Goal: Transaction & Acquisition: Purchase product/service

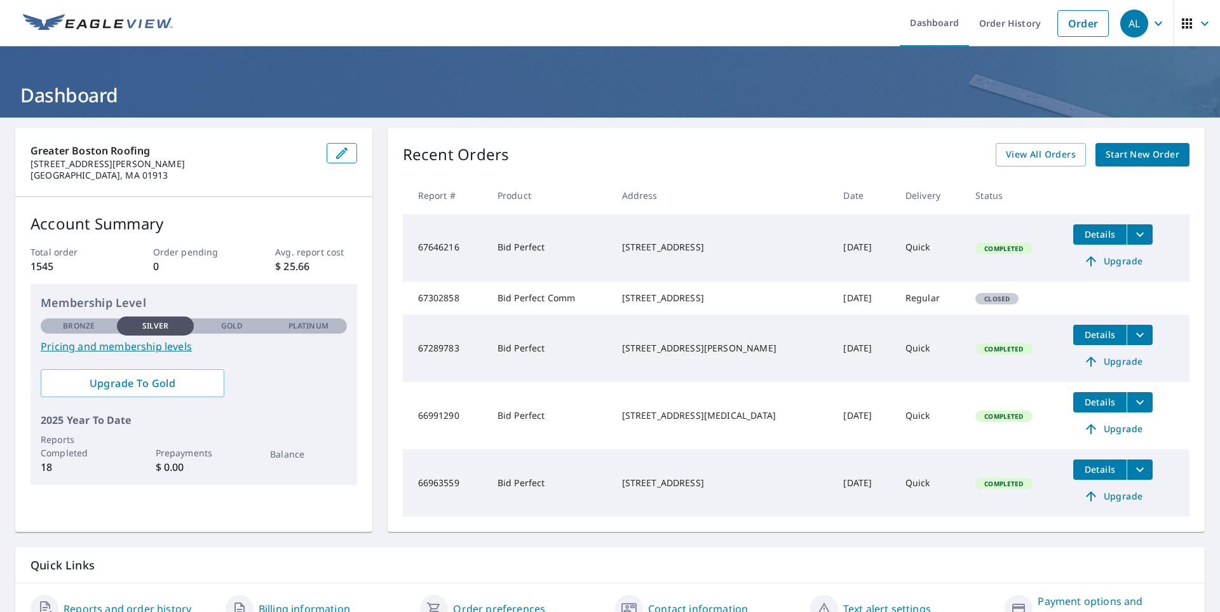
click at [1122, 153] on span "Start New Order" at bounding box center [1143, 155] width 74 height 16
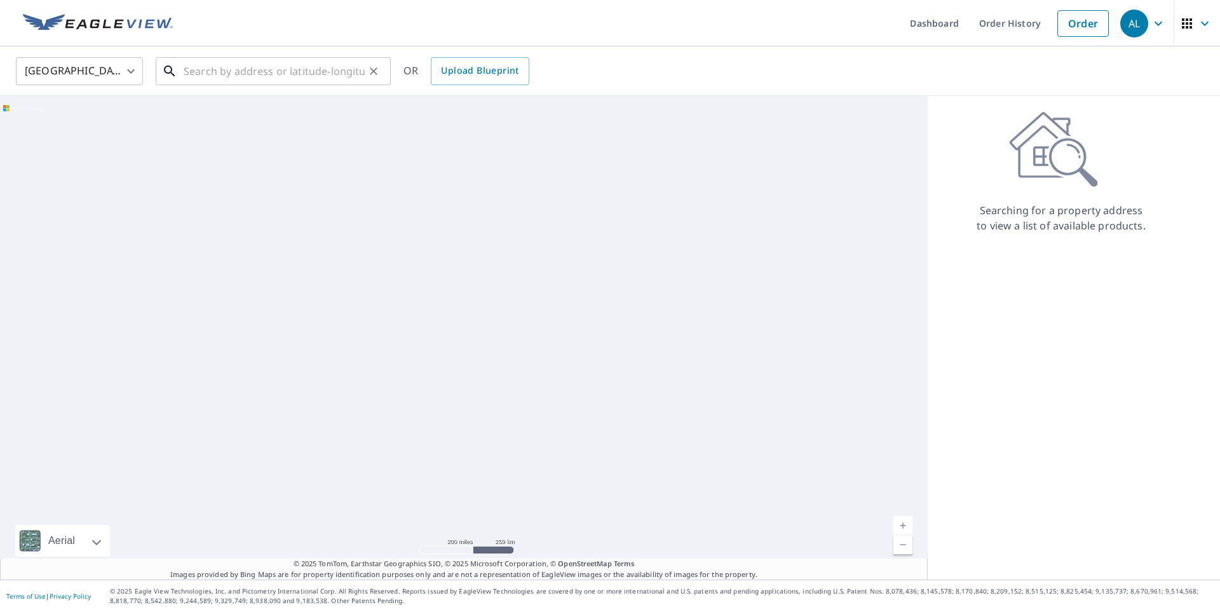
click at [250, 72] on input "text" at bounding box center [274, 71] width 181 height 36
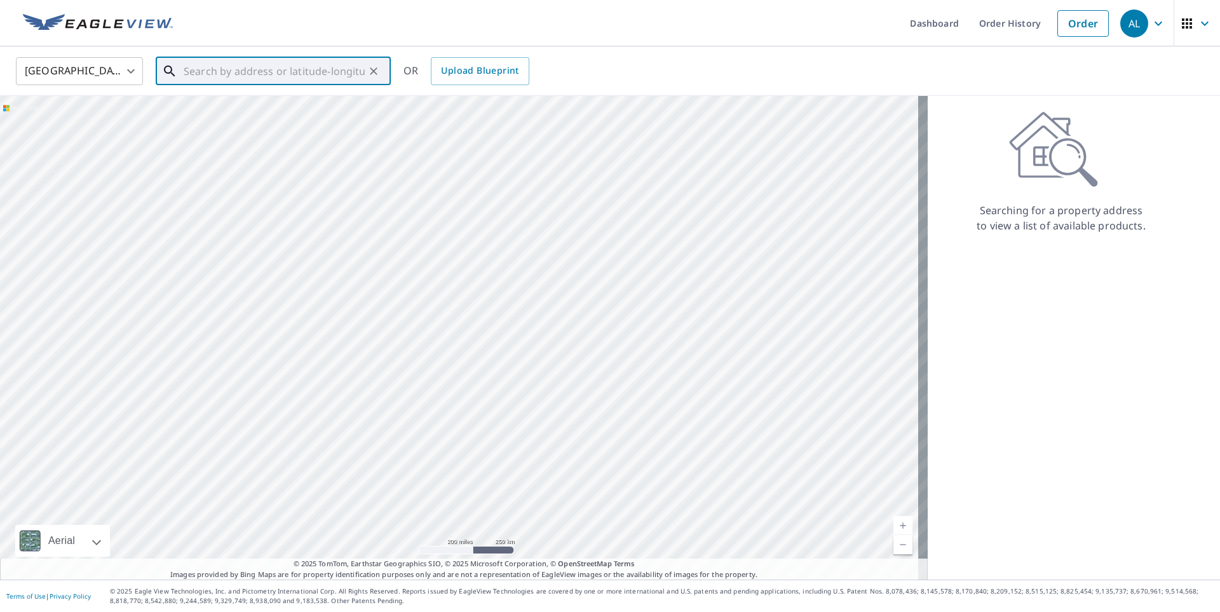
paste input "[STREET_ADDRESS]"
click at [299, 106] on span "[STREET_ADDRESS]" at bounding box center [281, 107] width 200 height 15
type input "[STREET_ADDRESS]"
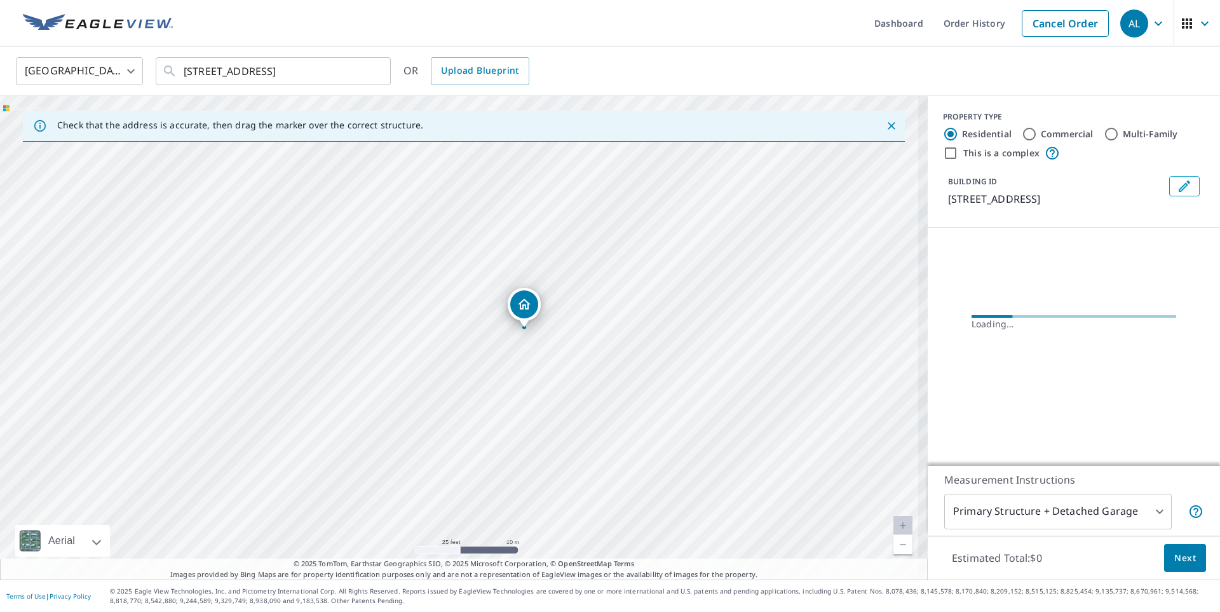
drag, startPoint x: 413, startPoint y: 413, endPoint x: 508, endPoint y: 448, distance: 101.5
click at [508, 448] on div "[STREET_ADDRESS]" at bounding box center [464, 338] width 928 height 484
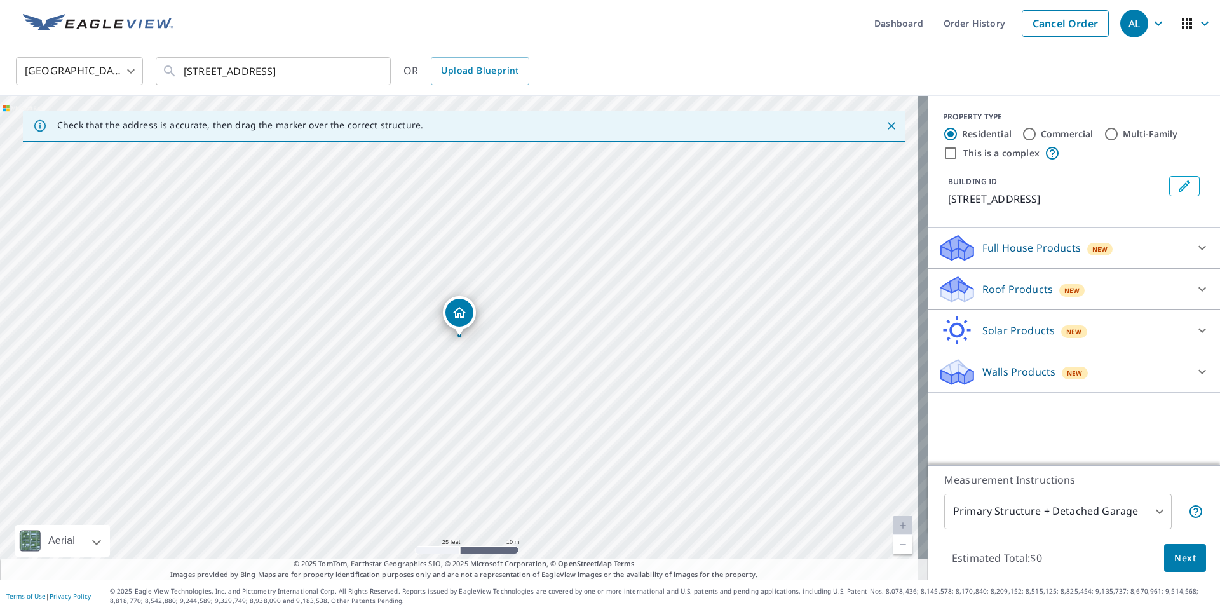
click at [1001, 282] on p "Roof Products" at bounding box center [1017, 289] width 71 height 15
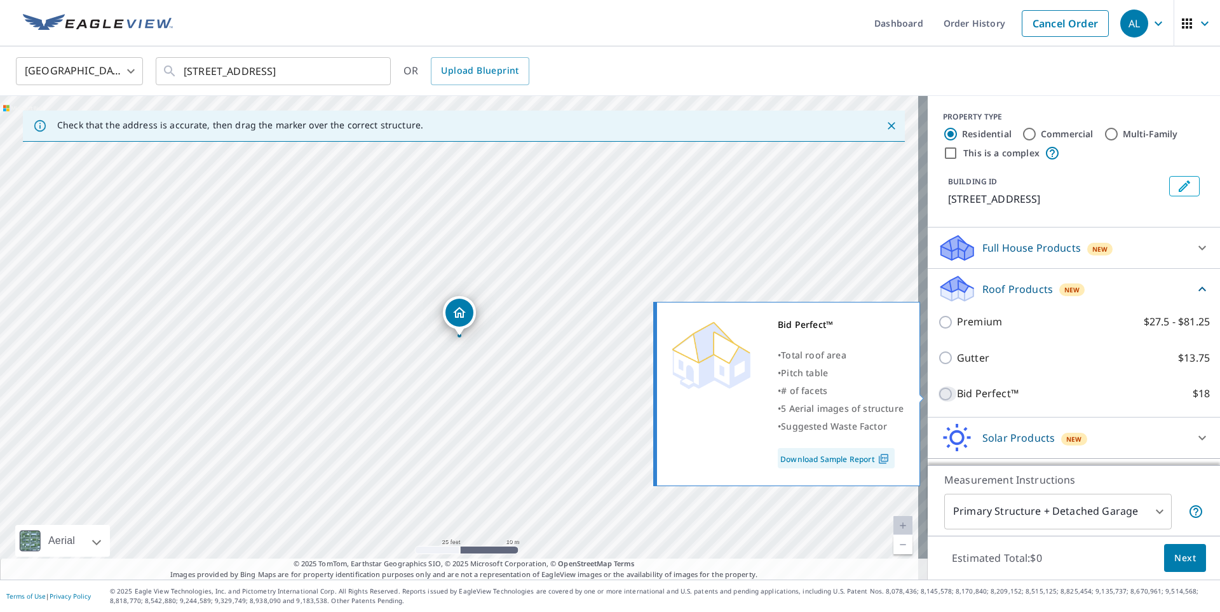
click at [942, 395] on input "Bid Perfect™ $18" at bounding box center [947, 393] width 19 height 15
checkbox input "true"
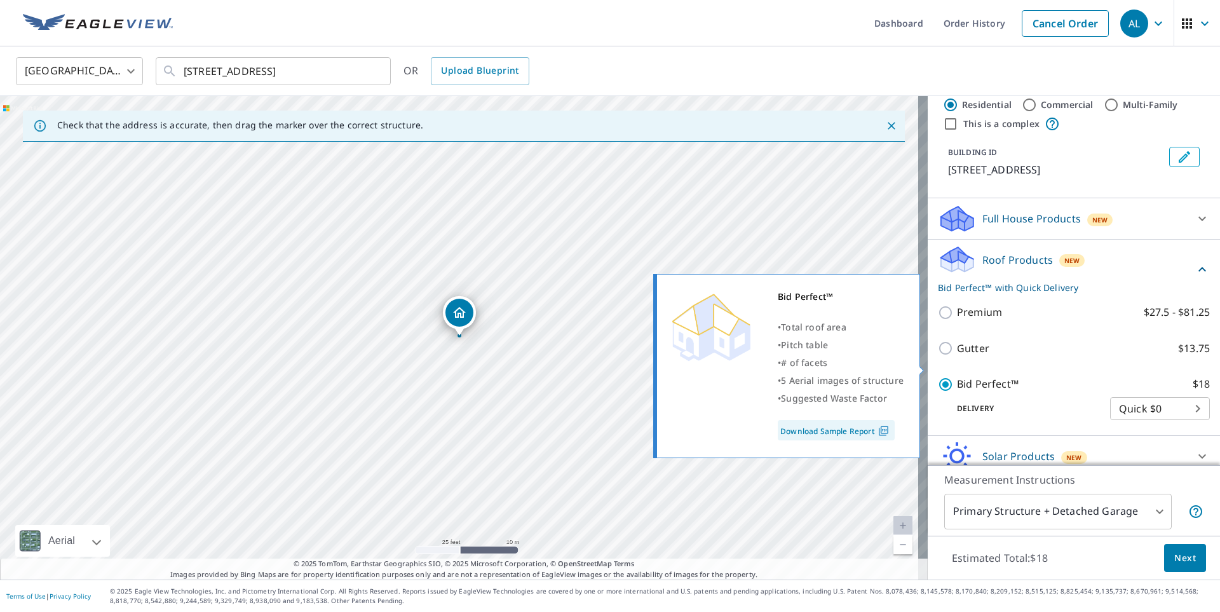
scroll to position [83, 0]
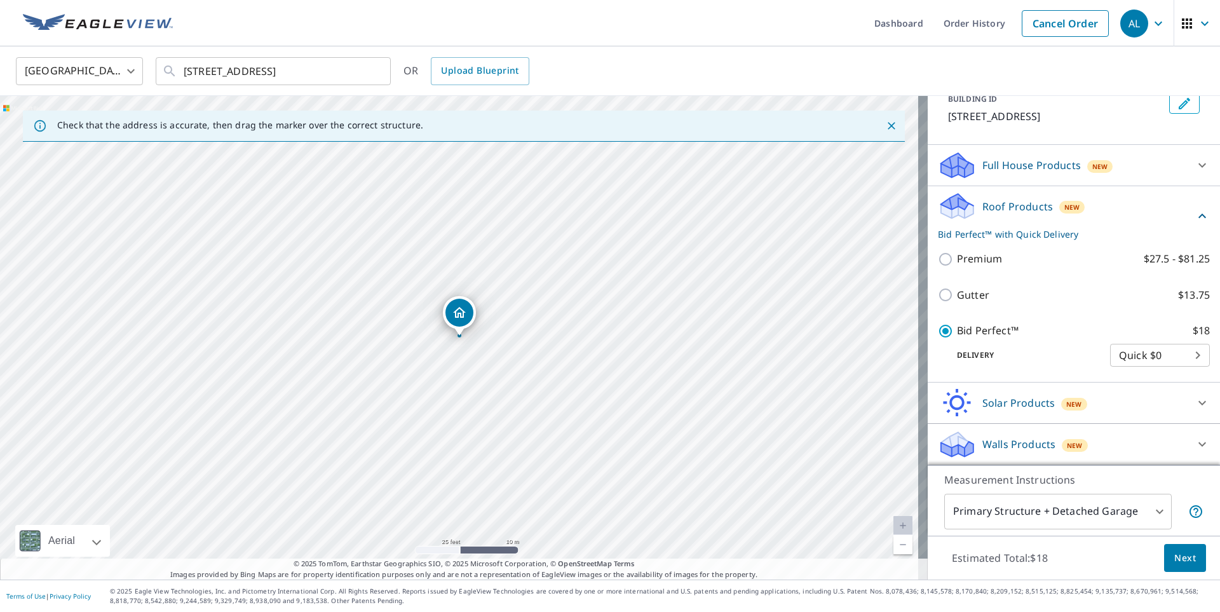
click at [1174, 564] on span "Next" at bounding box center [1185, 558] width 22 height 16
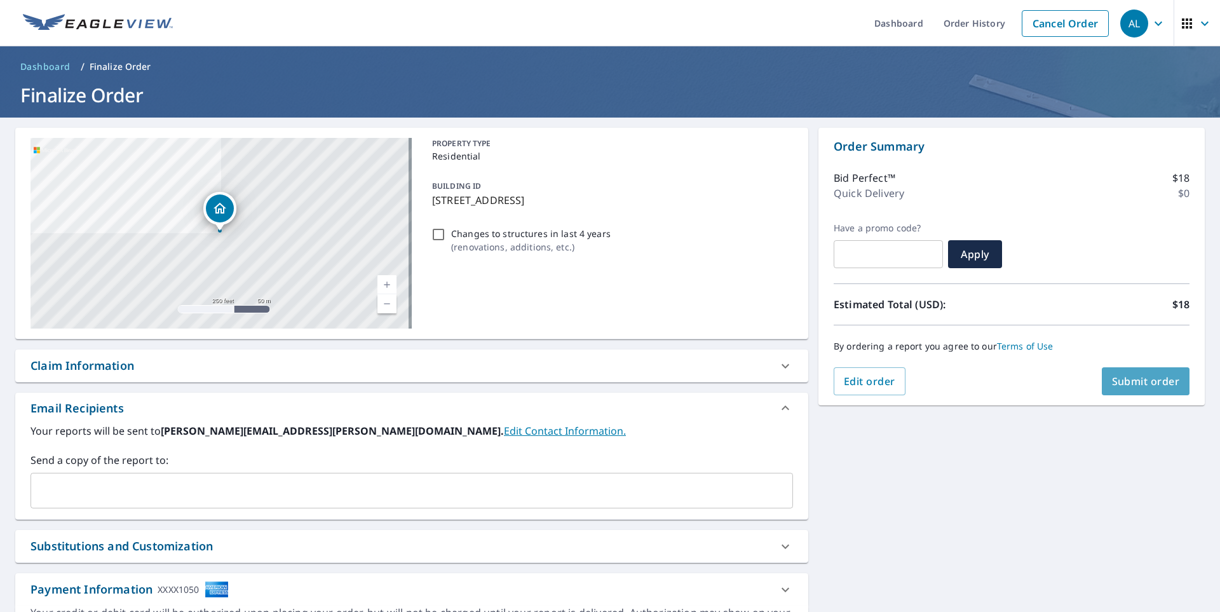
click at [1132, 383] on span "Submit order" at bounding box center [1146, 381] width 68 height 14
